Goal: Transaction & Acquisition: Purchase product/service

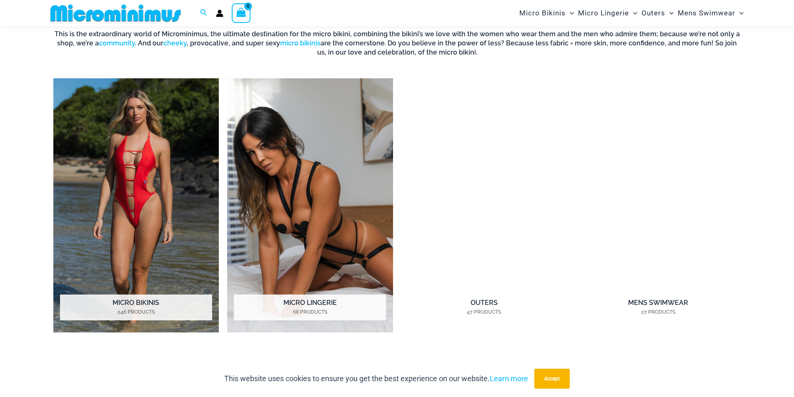
scroll to position [701, 0]
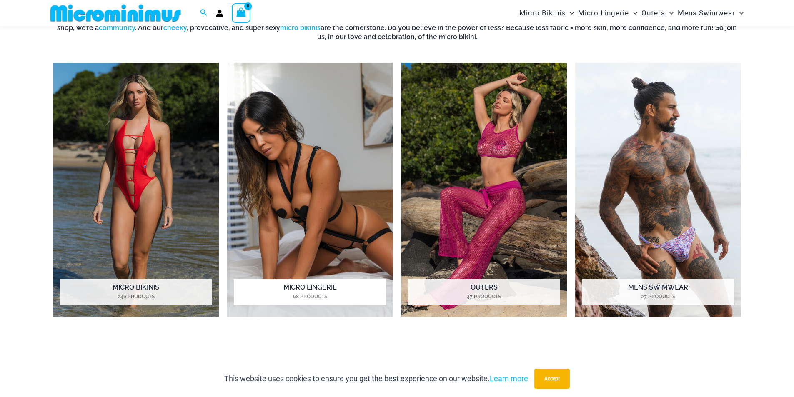
click at [303, 143] on img "Visit product category Micro Lingerie" at bounding box center [310, 190] width 166 height 255
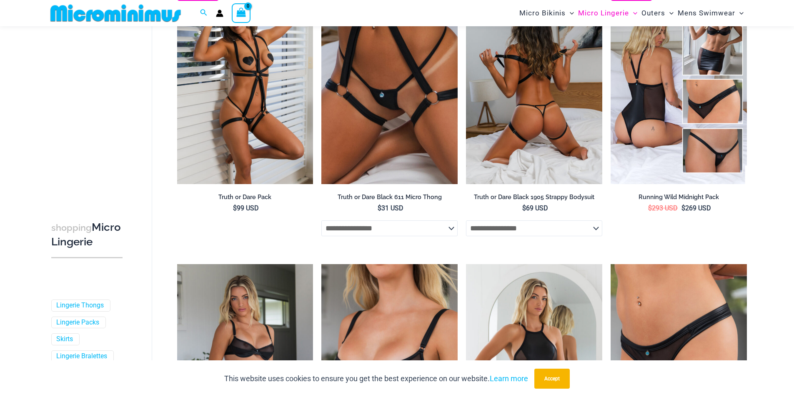
scroll to position [35, 0]
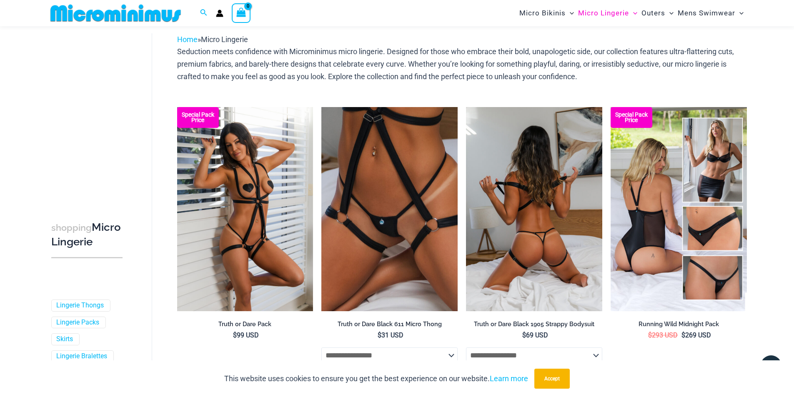
click at [512, 186] on img at bounding box center [534, 209] width 136 height 204
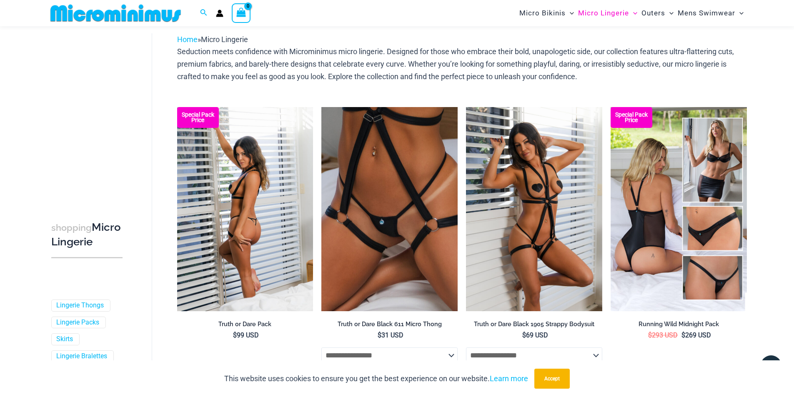
click at [234, 207] on img at bounding box center [245, 209] width 136 height 204
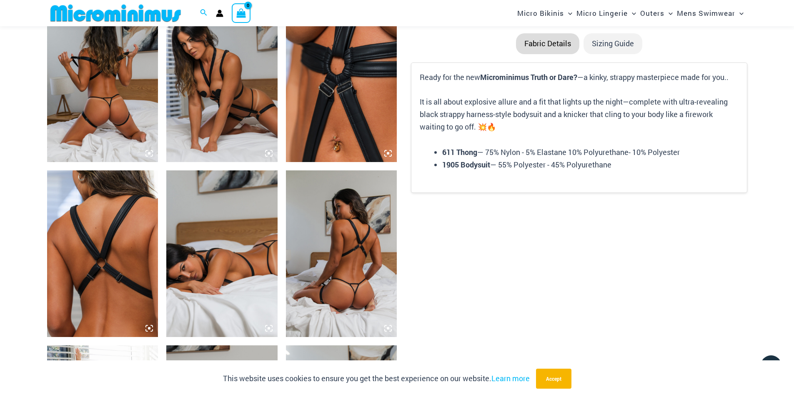
scroll to position [619, 0]
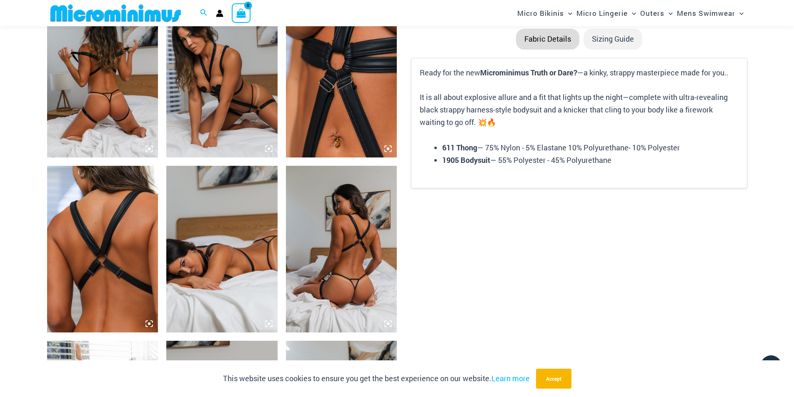
click at [124, 71] on img at bounding box center [102, 74] width 111 height 167
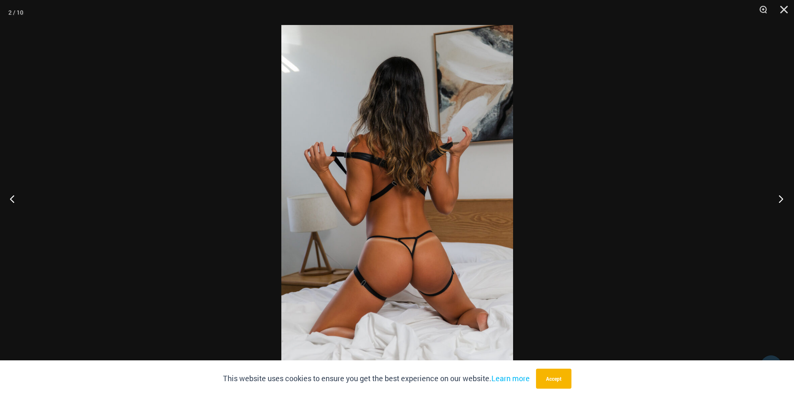
click at [784, 201] on button "Next" at bounding box center [778, 199] width 31 height 42
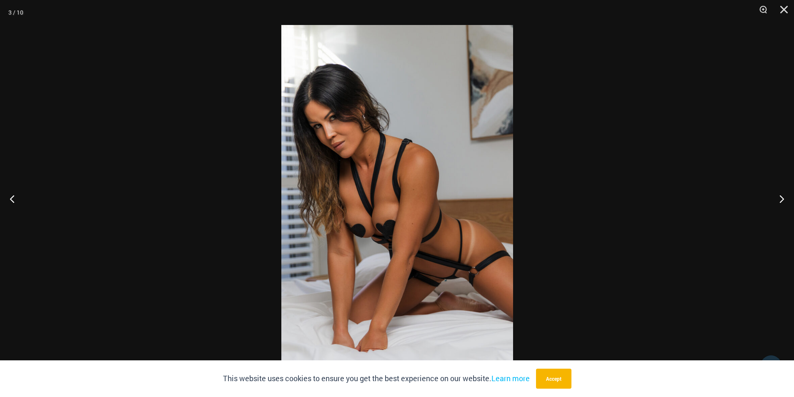
click at [416, 187] on img at bounding box center [397, 198] width 232 height 347
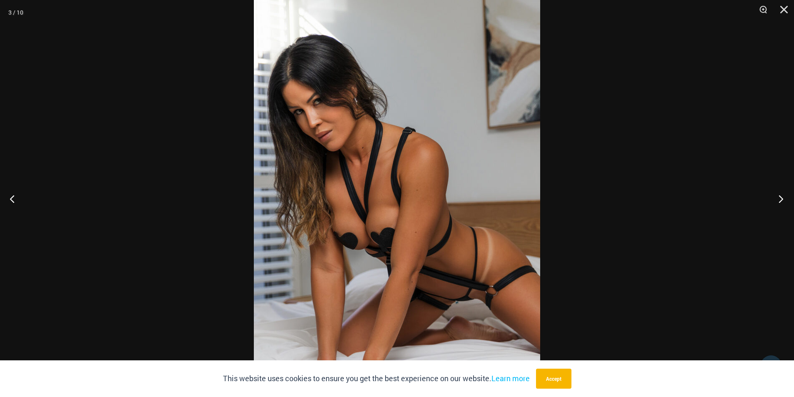
click at [783, 198] on button "Next" at bounding box center [778, 199] width 31 height 42
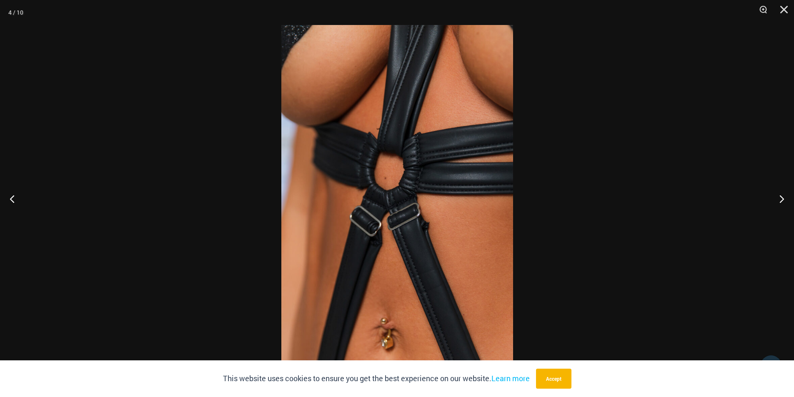
click at [396, 179] on img at bounding box center [397, 198] width 232 height 347
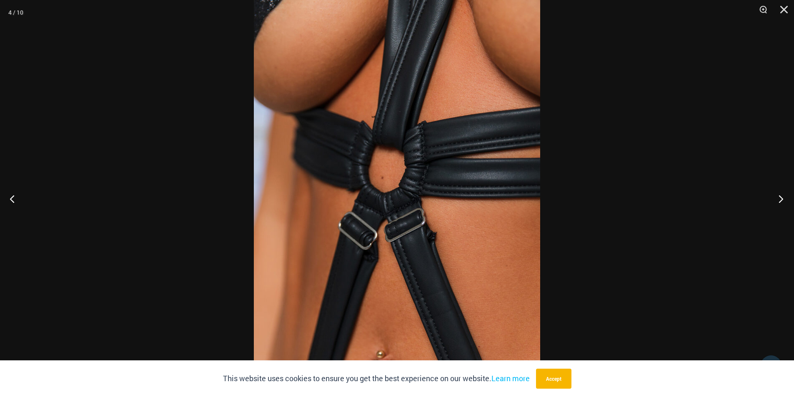
click at [783, 197] on button "Next" at bounding box center [778, 199] width 31 height 42
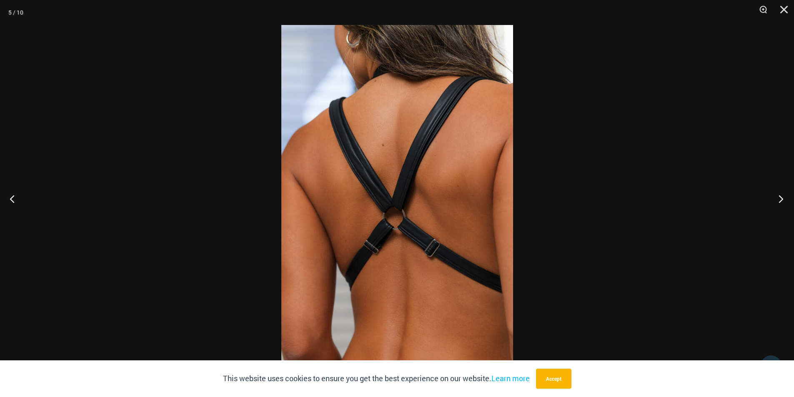
click at [783, 197] on button "Next" at bounding box center [778, 199] width 31 height 42
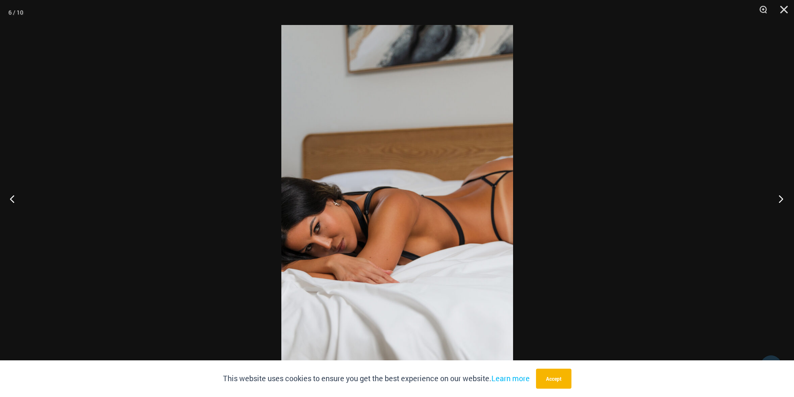
click at [783, 197] on button "Next" at bounding box center [778, 199] width 31 height 42
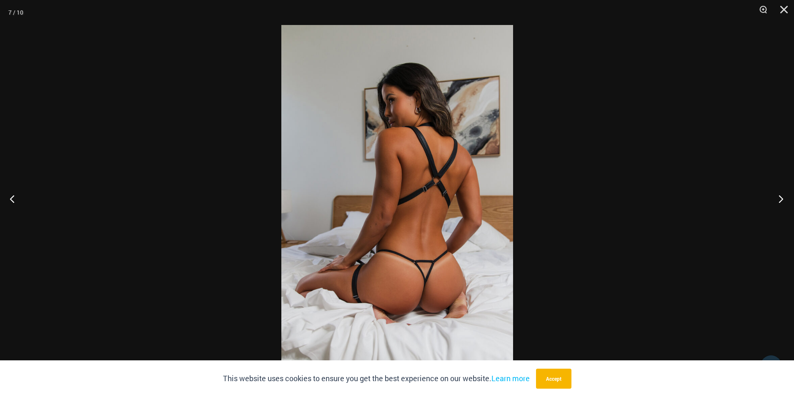
click at [783, 197] on button "Next" at bounding box center [778, 199] width 31 height 42
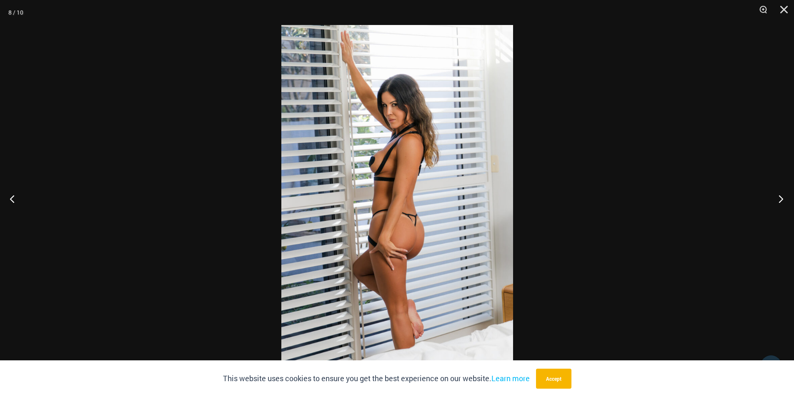
click at [780, 196] on button "Next" at bounding box center [778, 199] width 31 height 42
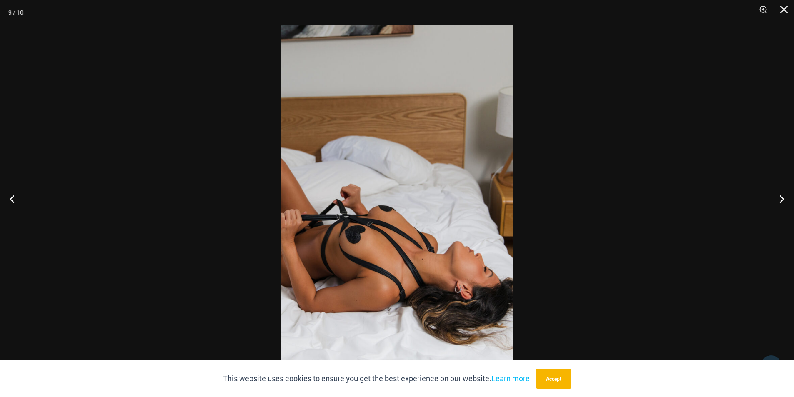
click at [380, 232] on img at bounding box center [397, 198] width 232 height 347
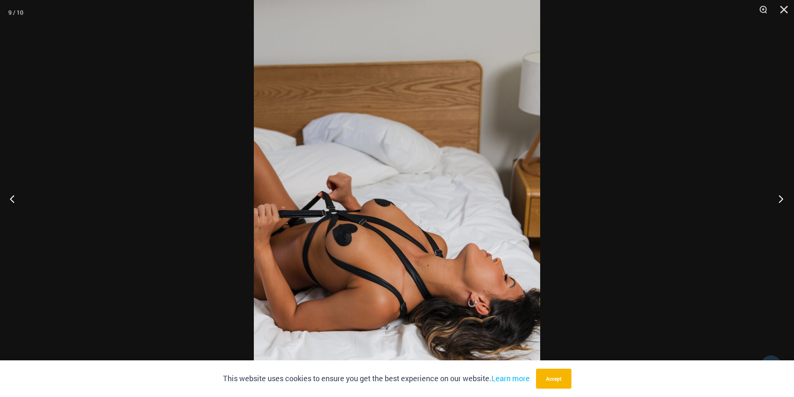
click at [780, 198] on button "Next" at bounding box center [778, 199] width 31 height 42
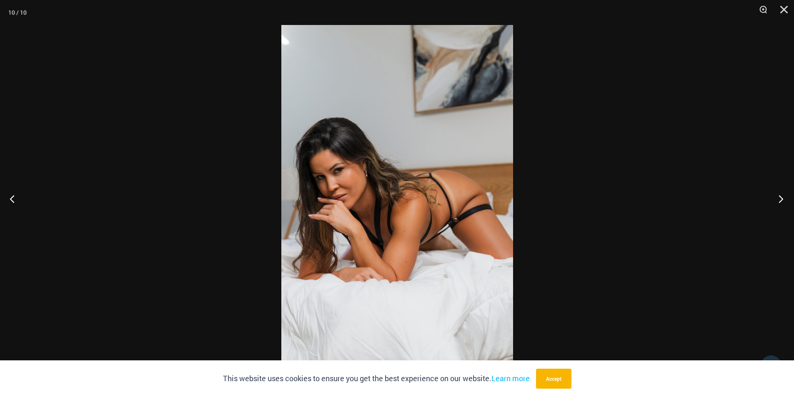
click at [780, 198] on button "Next" at bounding box center [778, 199] width 31 height 42
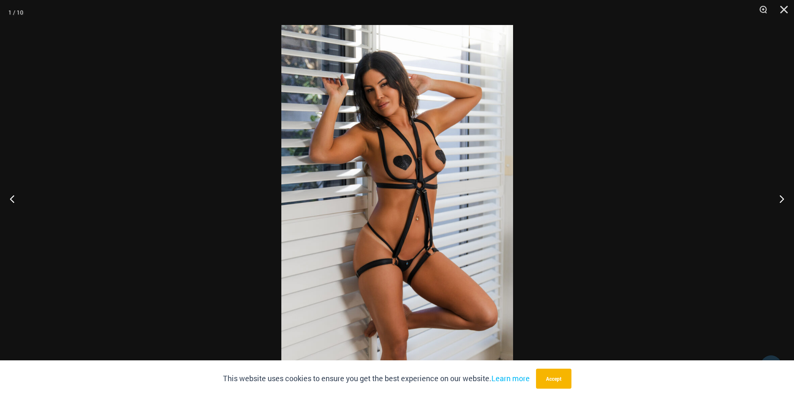
click at [377, 173] on img at bounding box center [397, 198] width 232 height 347
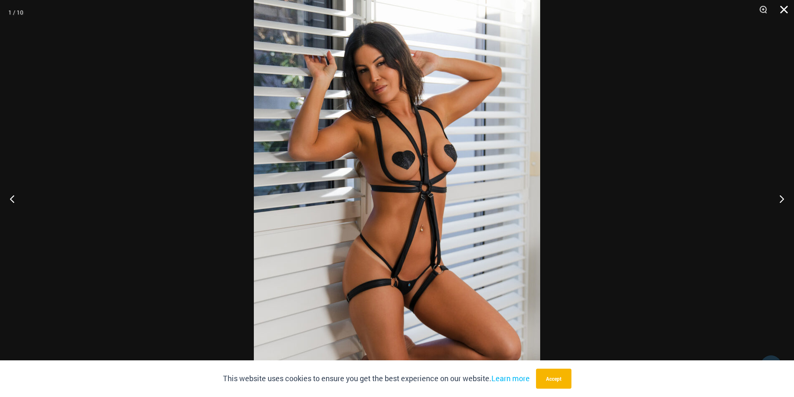
click at [781, 7] on button "Close" at bounding box center [781, 12] width 21 height 25
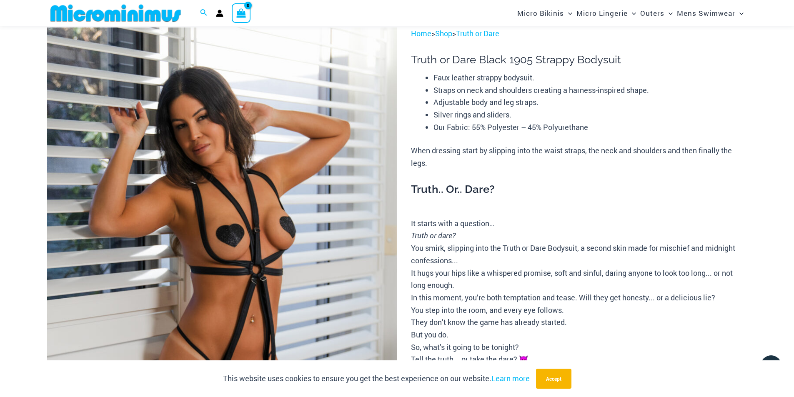
scroll to position [35, 0]
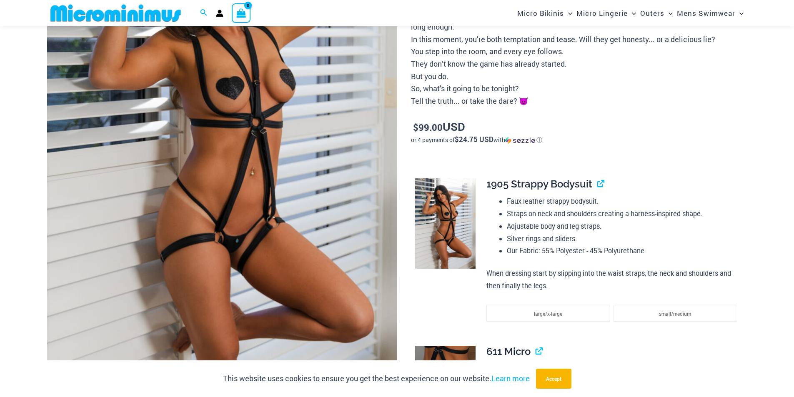
scroll to position [78, 0]
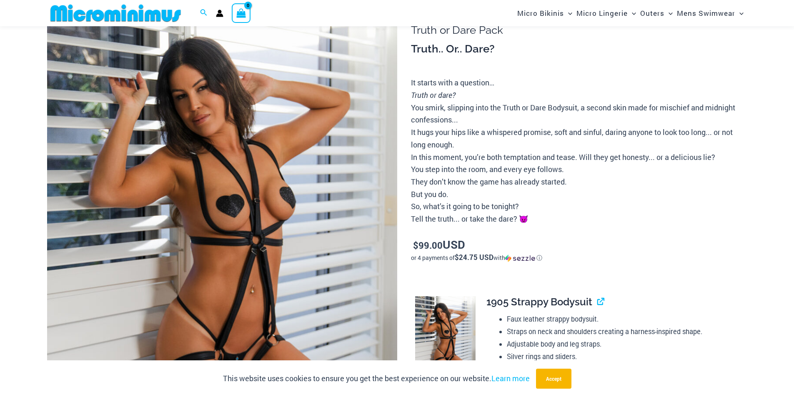
click at [257, 203] on img at bounding box center [222, 260] width 350 height 525
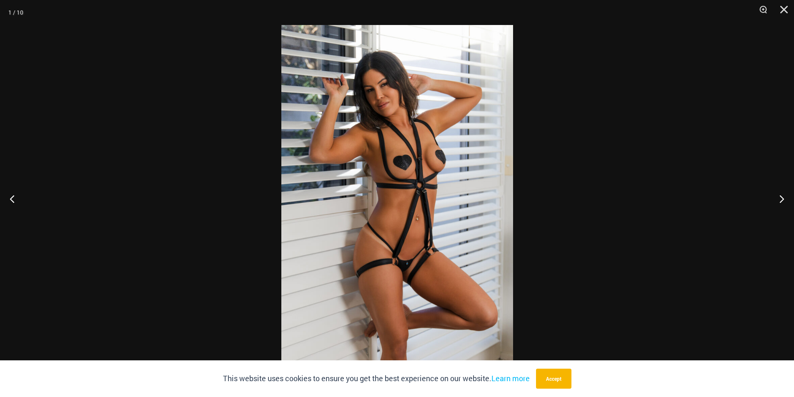
click at [422, 201] on img at bounding box center [397, 198] width 232 height 347
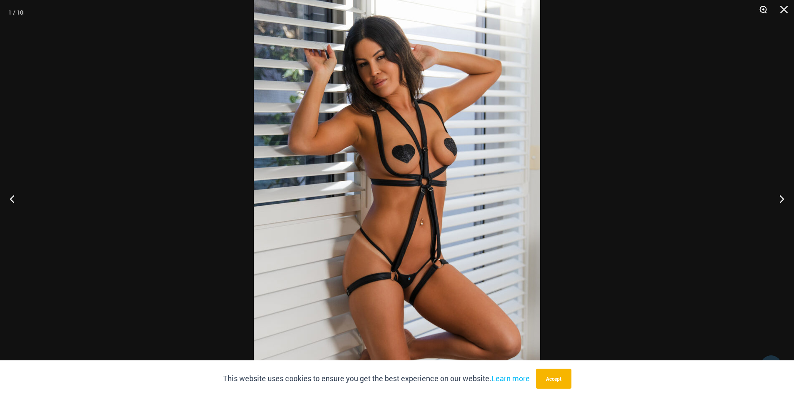
click at [764, 8] on button "Zoom" at bounding box center [760, 12] width 21 height 25
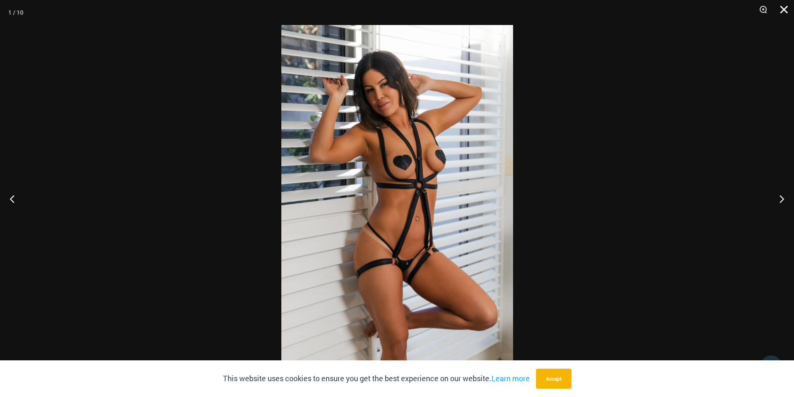
click at [785, 6] on button "Close" at bounding box center [781, 12] width 21 height 25
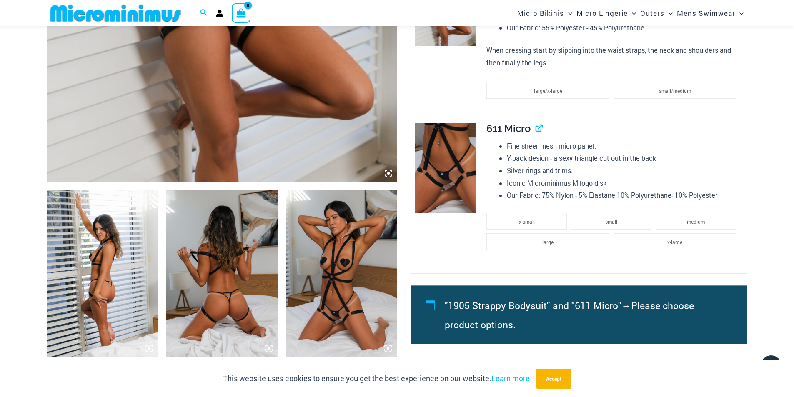
scroll to position [495, 0]
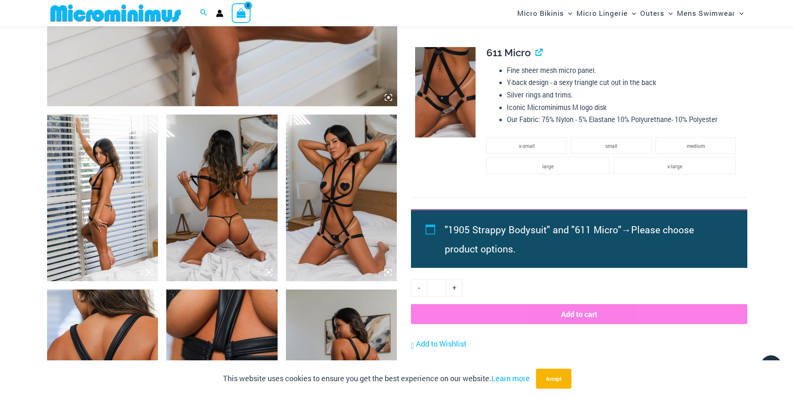
click at [339, 238] on img at bounding box center [341, 198] width 111 height 167
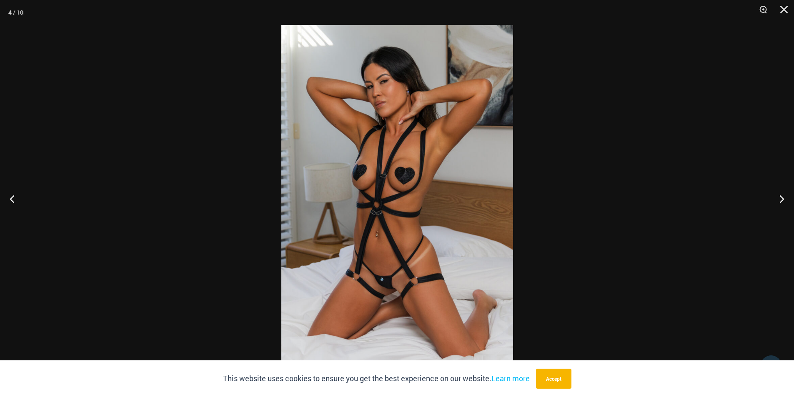
click at [386, 200] on img at bounding box center [397, 198] width 232 height 347
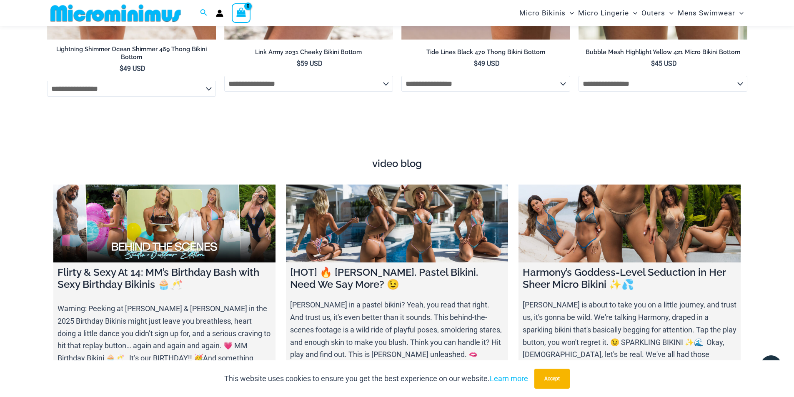
scroll to position [3092, 0]
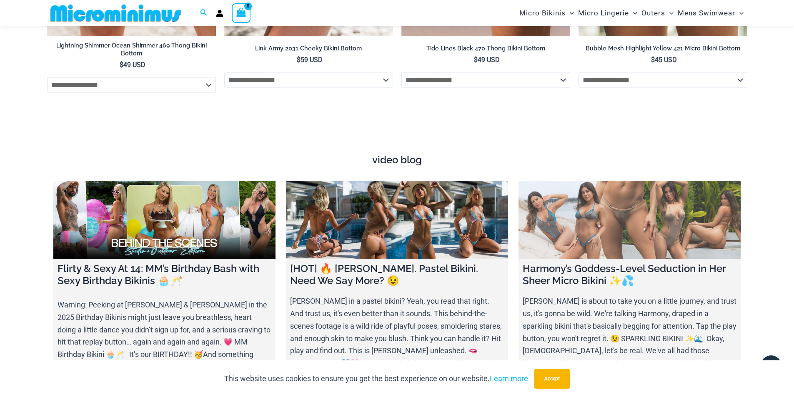
click at [658, 223] on link at bounding box center [630, 220] width 222 height 78
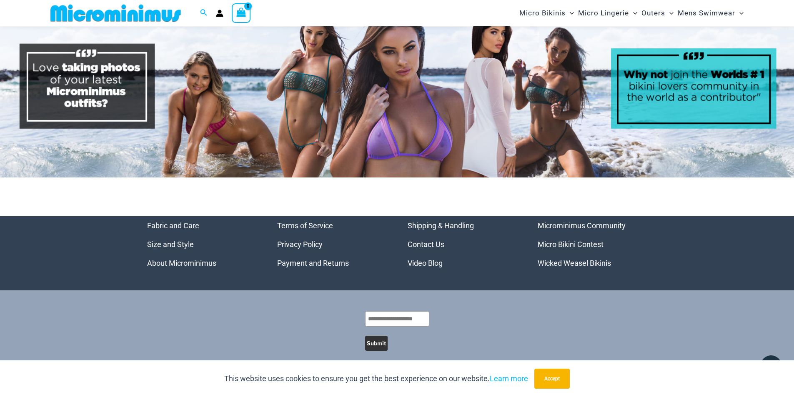
scroll to position [4308, 0]
